Goal: Answer question/provide support: Answer question/provide support

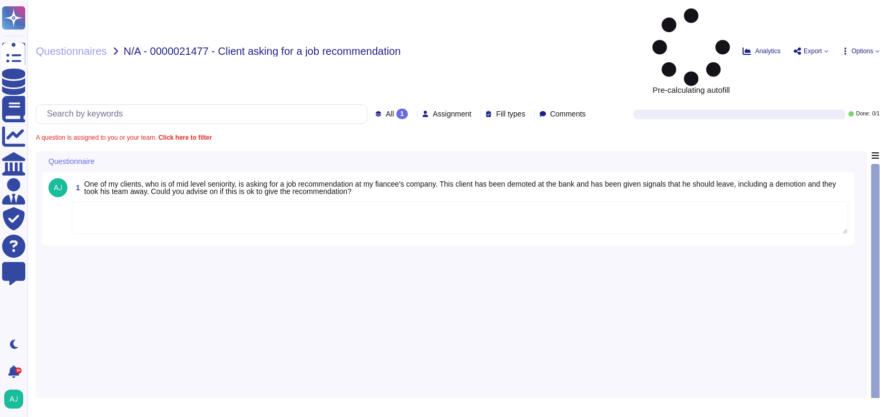
click at [401, 201] on textarea at bounding box center [460, 217] width 776 height 33
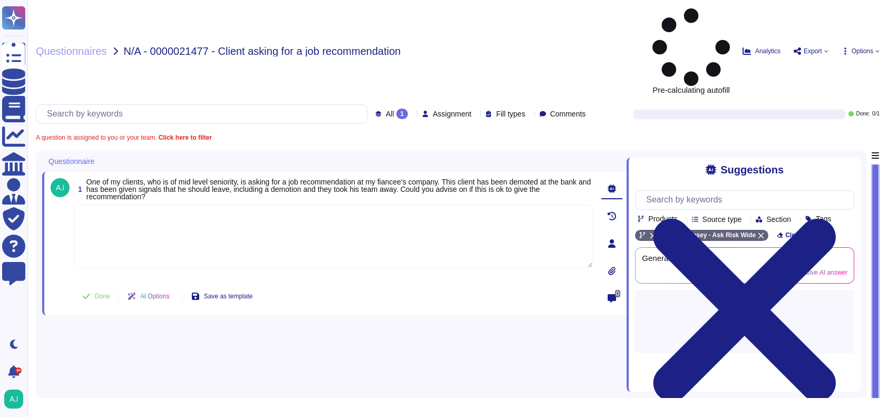
paste textarea "Providing a job recommendation for your client – where your fiancée's company i…"
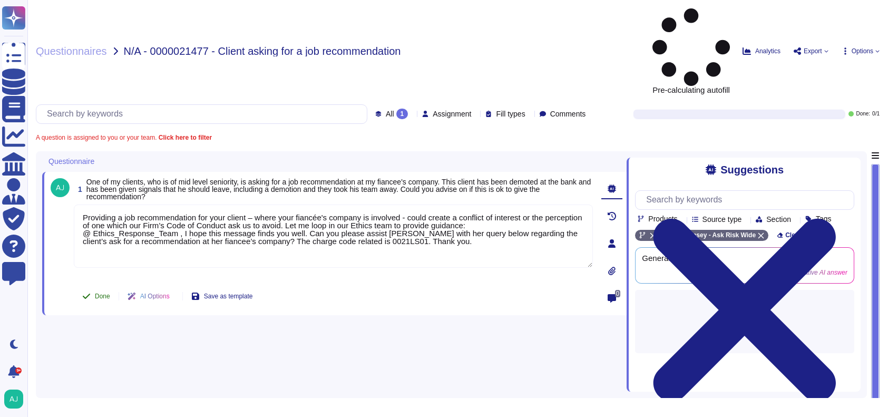
type textarea "Providing a job recommendation for your client – where your fiancée's company i…"
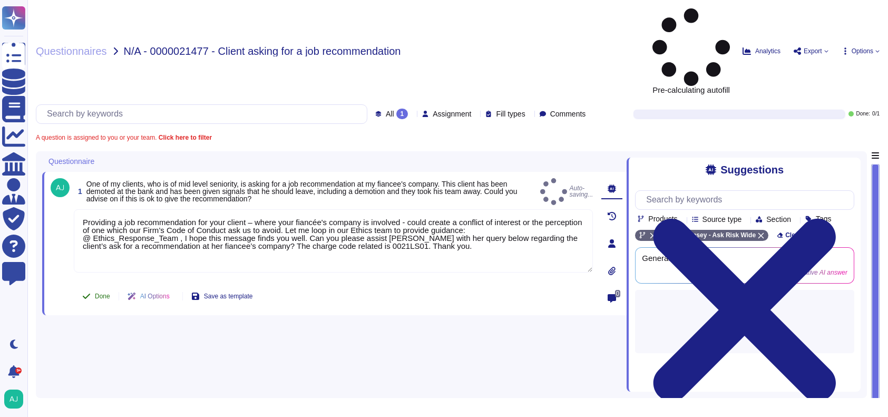
click at [95, 293] on span "Done" at bounding box center [102, 296] width 15 height 6
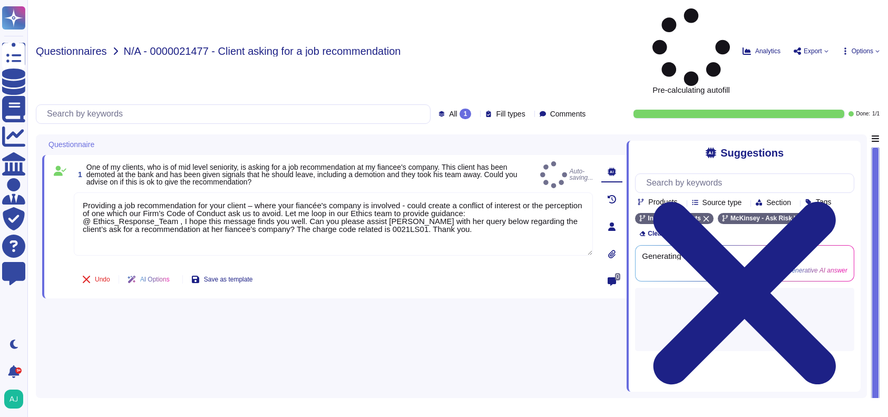
click at [86, 46] on span "Questionnaires" at bounding box center [71, 51] width 71 height 11
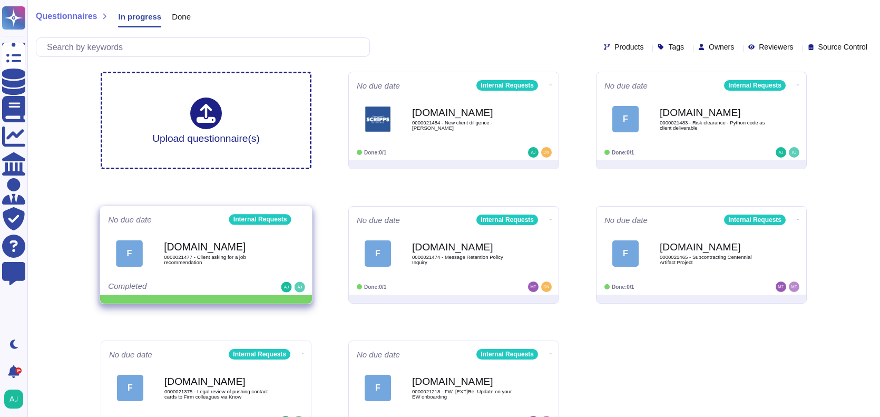
click at [550, 86] on icon at bounding box center [551, 85] width 2 height 3
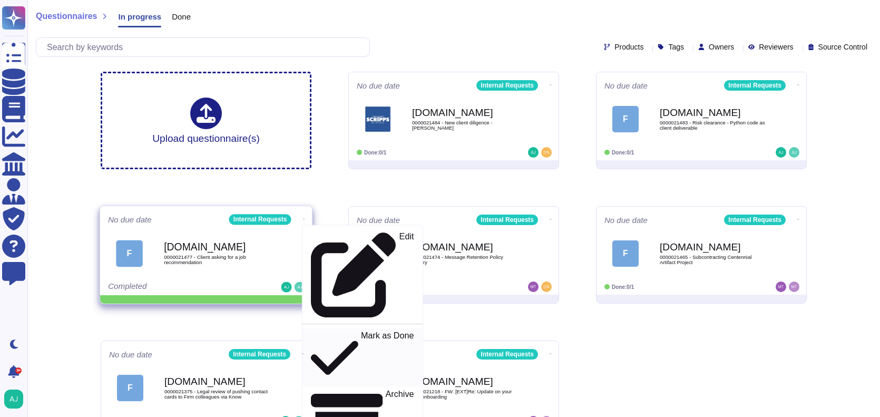
click at [361, 331] on p "Mark as Done" at bounding box center [387, 358] width 53 height 54
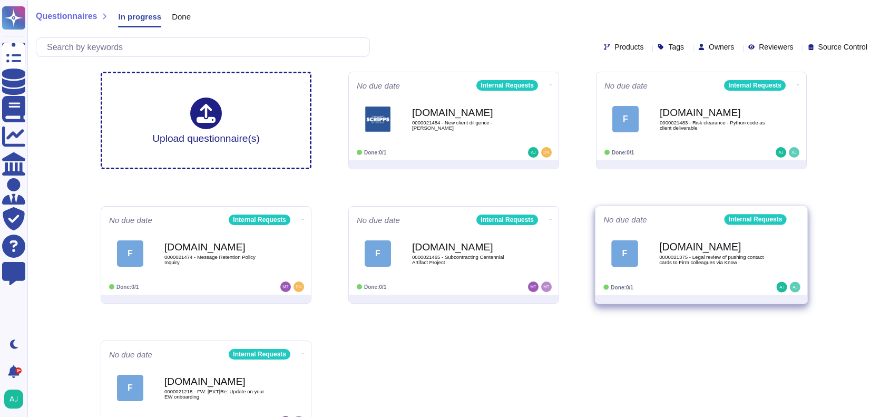
click at [728, 258] on span "0000021375 - Legal review of pushing contact cards to Firm colleagues via Know" at bounding box center [712, 260] width 106 height 10
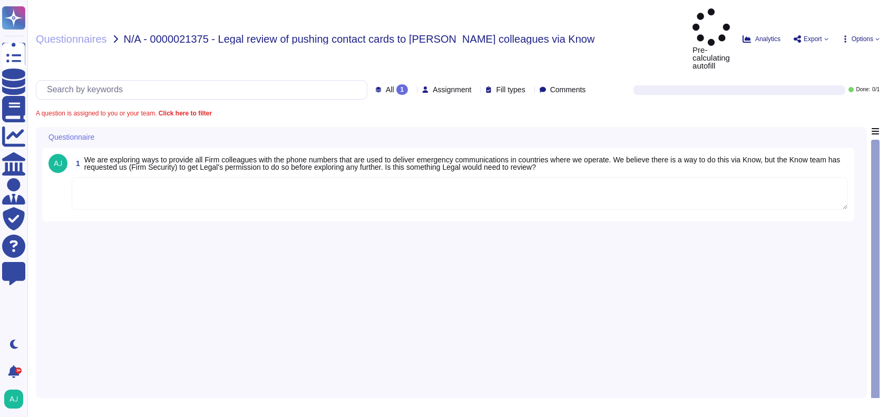
click at [268, 177] on textarea at bounding box center [460, 193] width 776 height 33
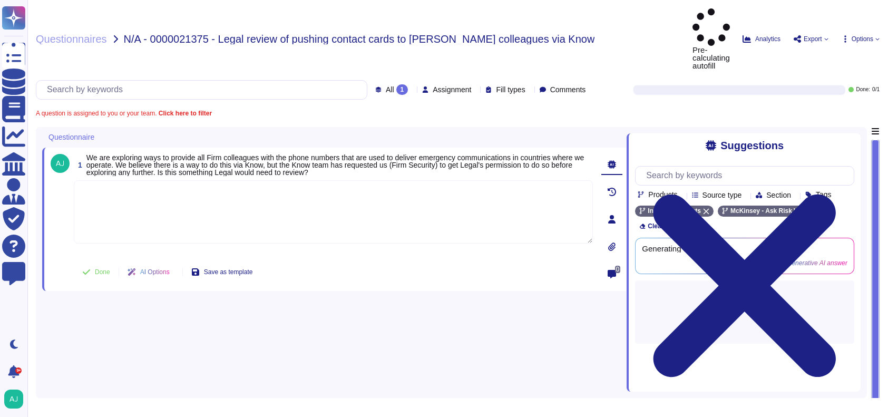
paste textarea "Thank you for the context. While I understand the privacy concern, it seems irr…"
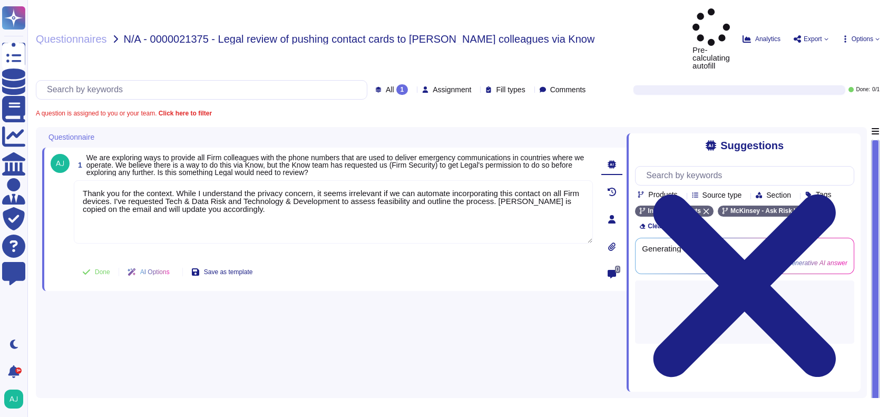
type textarea "Thank you for the context. While I understand the privacy concern, it seems irr…"
click at [612, 264] on div "0" at bounding box center [611, 274] width 21 height 21
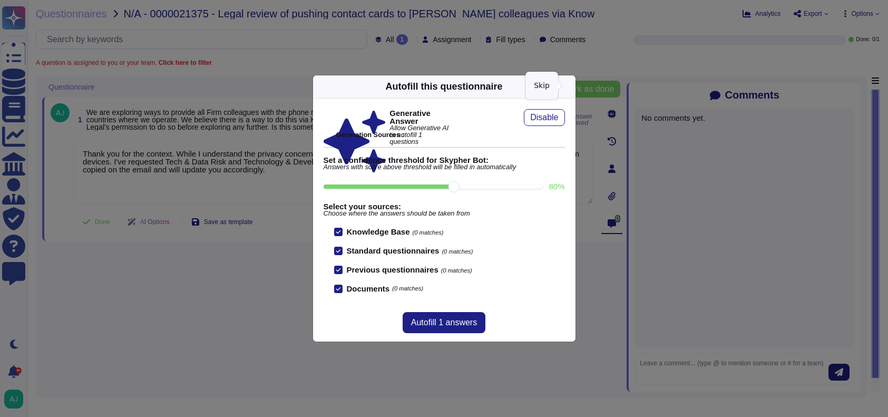
click at [569, 86] on icon at bounding box center [569, 86] width 0 height 0
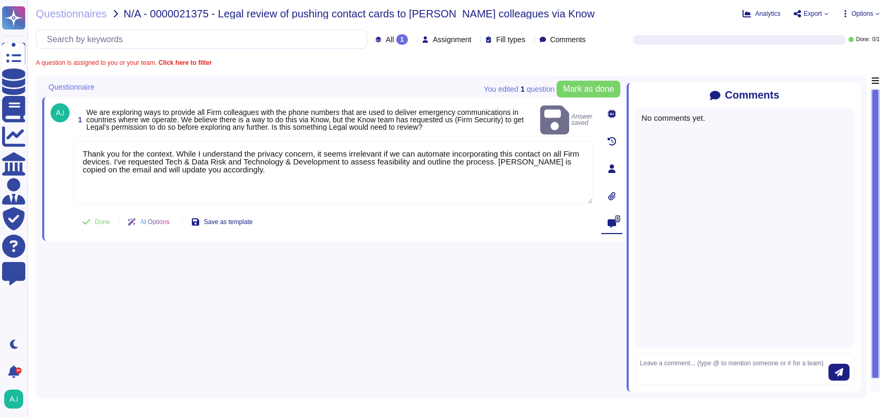
click at [678, 144] on div "No comments yet." at bounding box center [744, 228] width 219 height 240
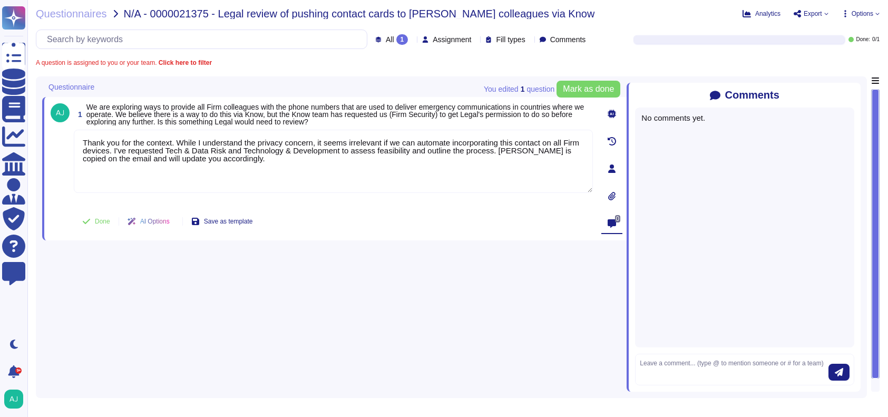
click at [675, 126] on div "No comments yet." at bounding box center [744, 228] width 219 height 240
click at [675, 362] on textarea at bounding box center [734, 369] width 189 height 22
type textarea "Answer provided by Rob Feldman"
click at [838, 373] on icon "submit" at bounding box center [839, 372] width 8 height 8
click at [105, 223] on span "Done" at bounding box center [102, 221] width 15 height 6
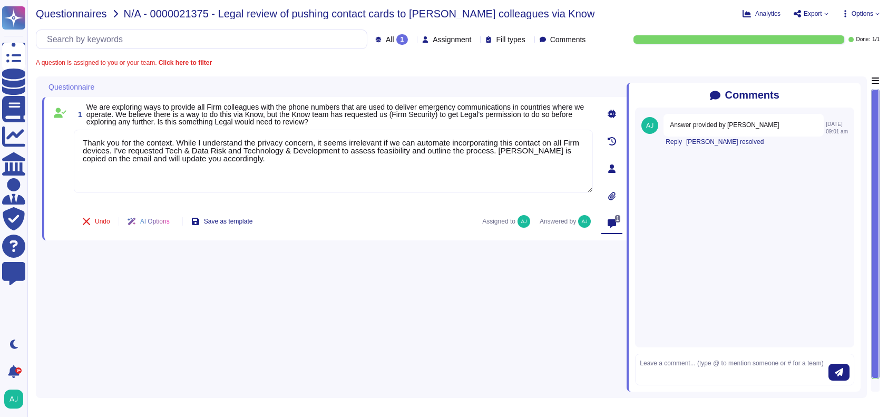
click at [101, 16] on span "Questionnaires" at bounding box center [71, 13] width 71 height 11
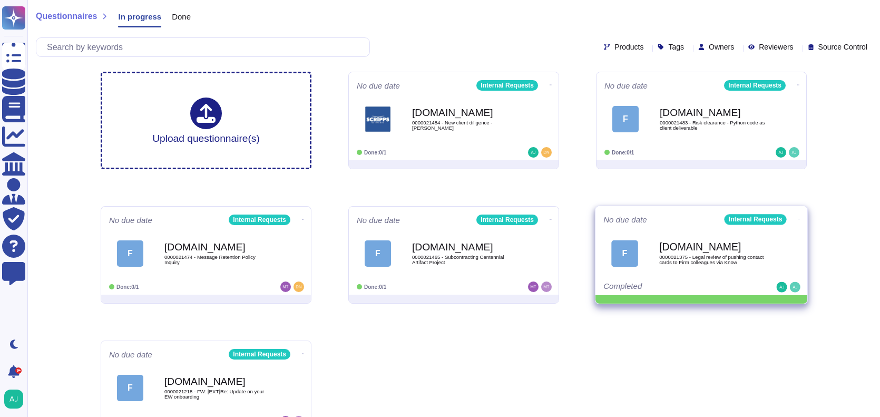
click at [552, 86] on icon at bounding box center [551, 85] width 2 height 3
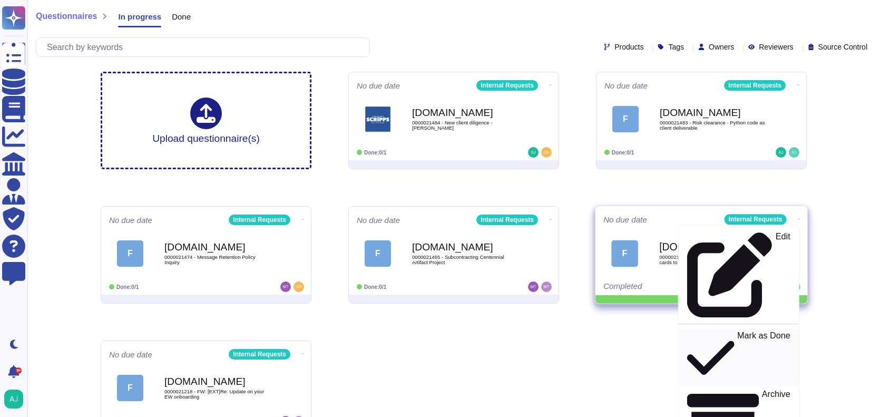
click at [747, 330] on div "Mark as Done" at bounding box center [738, 357] width 103 height 54
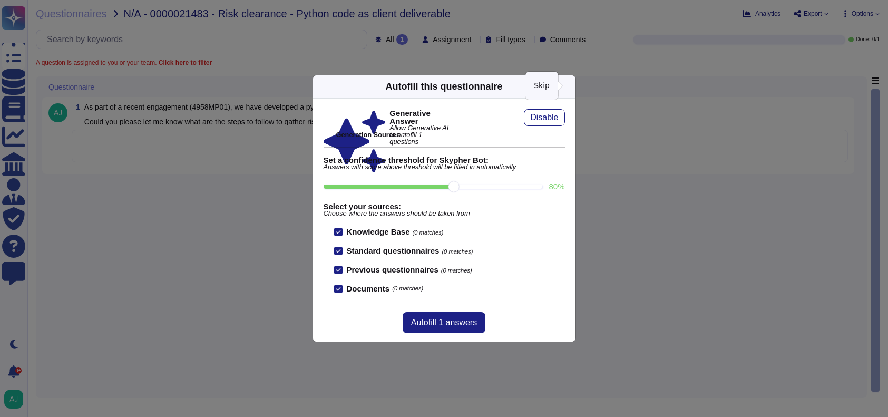
click at [586, 137] on icon at bounding box center [670, 221] width 169 height 169
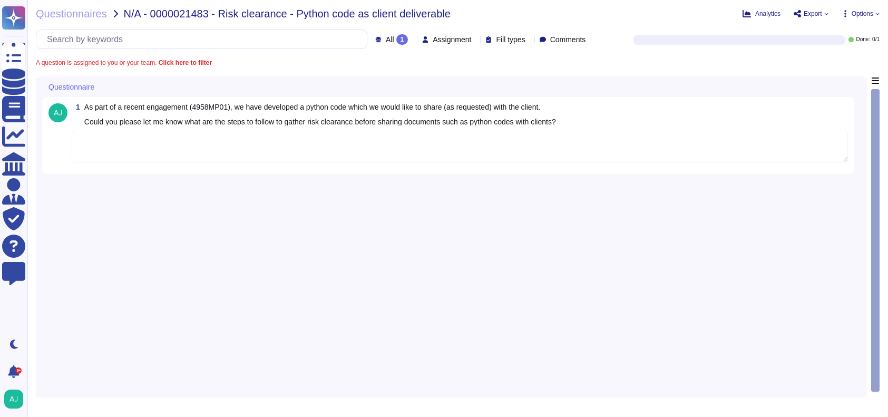
click at [325, 148] on textarea at bounding box center [460, 146] width 776 height 33
